Goal: Task Accomplishment & Management: Use online tool/utility

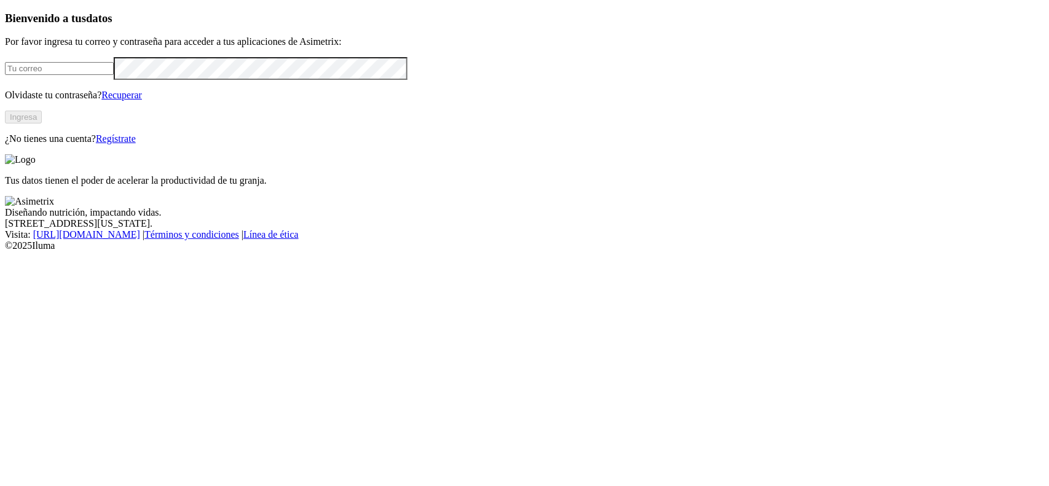
type input "[PERSON_NAME][EMAIL_ADDRESS][DOMAIN_NAME]"
click at [42, 123] on button "Ingresa" at bounding box center [23, 117] width 37 height 13
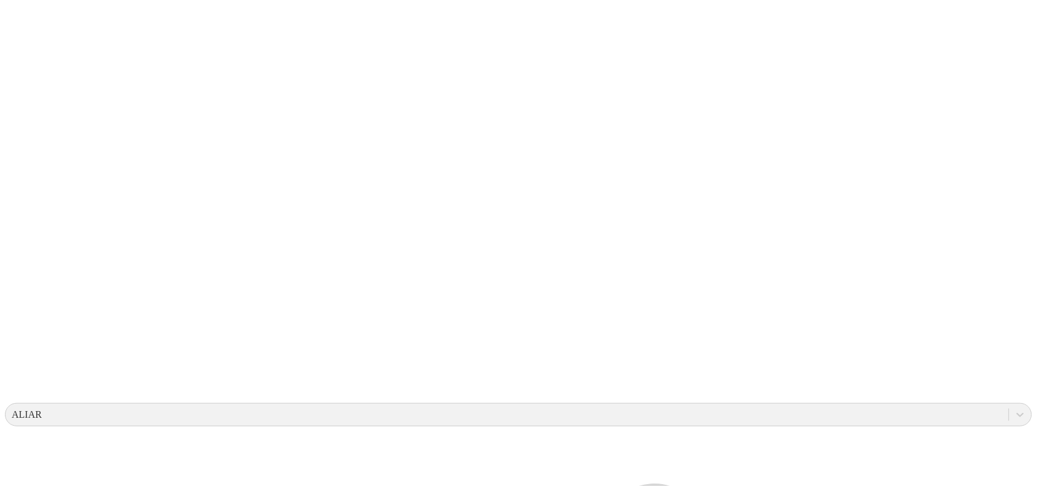
scroll to position [100, 0]
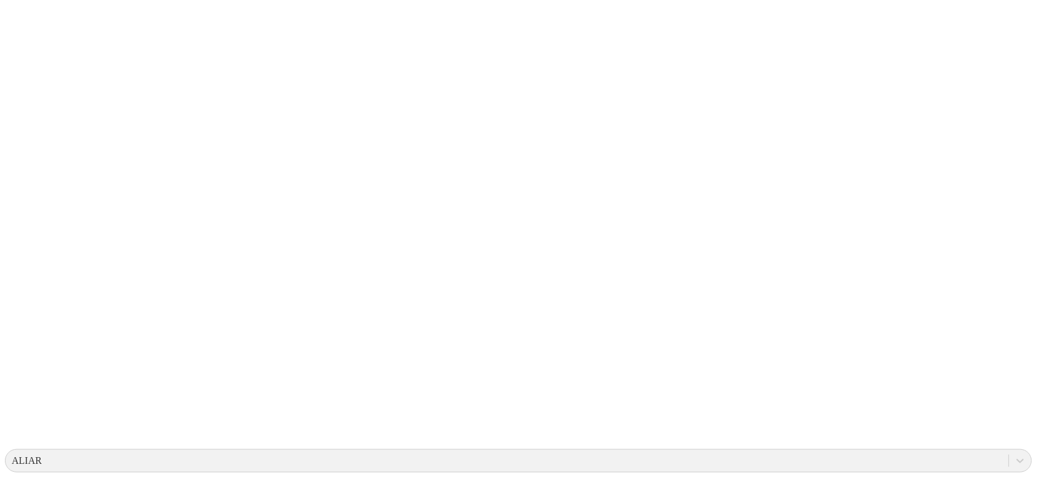
scroll to position [23, 0]
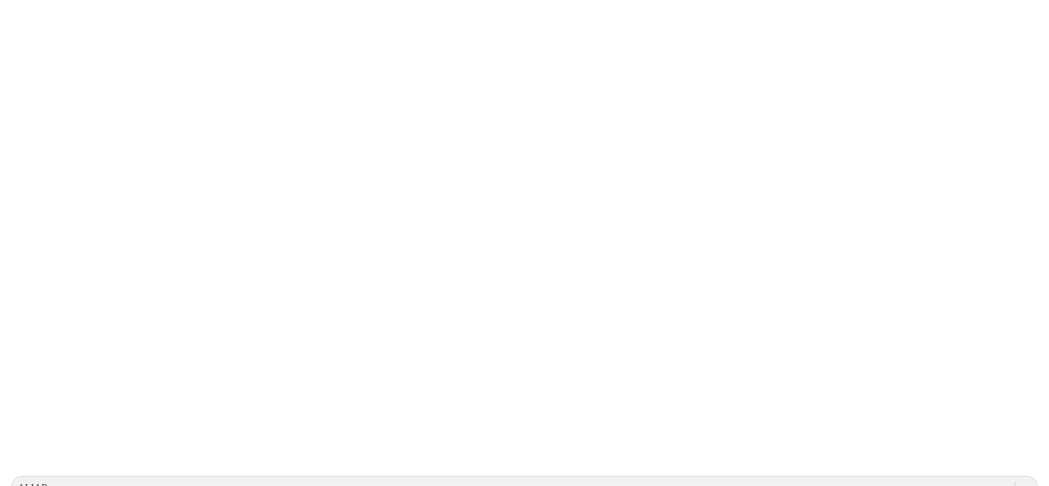
scroll to position [0, 0]
